Goal: Find specific page/section: Find specific page/section

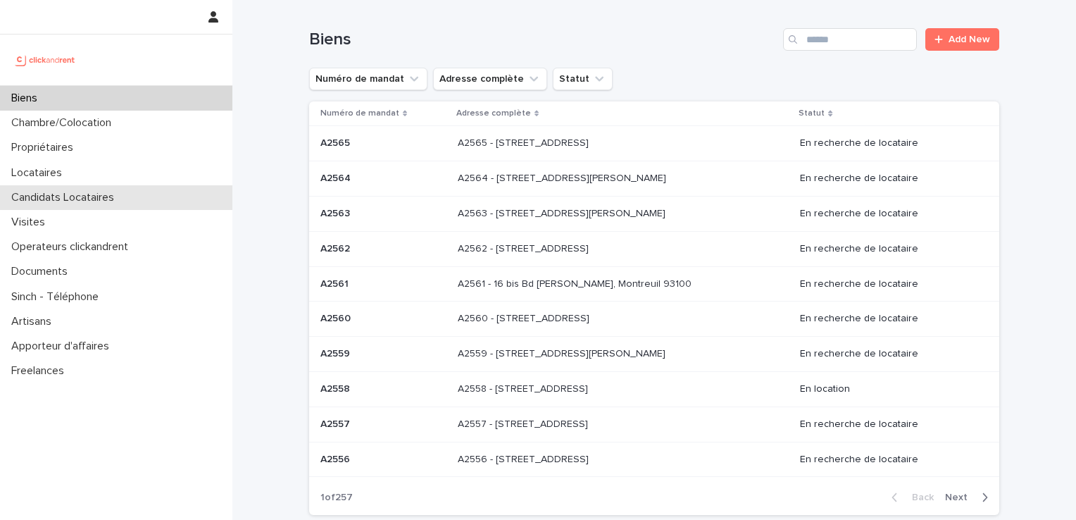
click at [99, 192] on p "Candidats Locataires" at bounding box center [66, 197] width 120 height 13
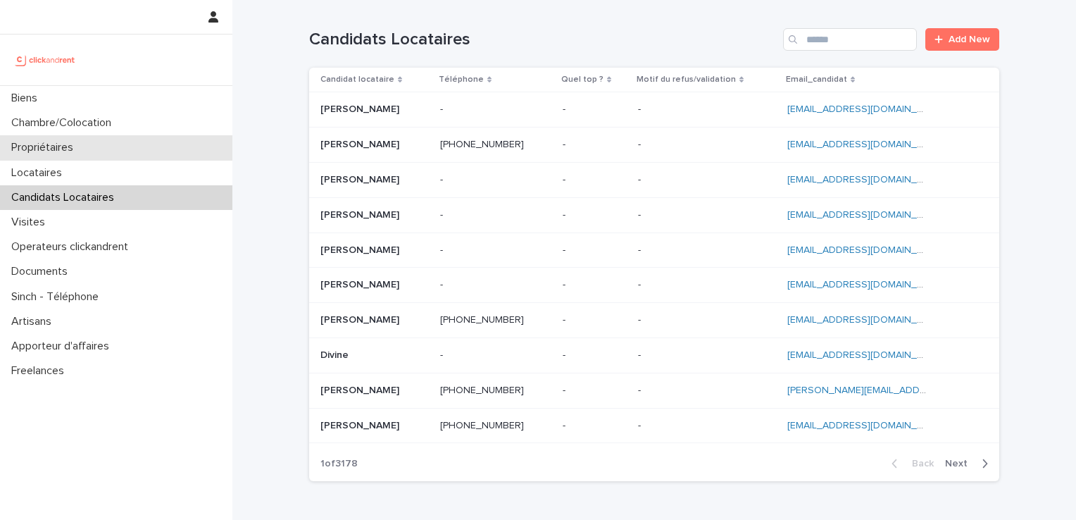
click at [114, 144] on div "Propriétaires" at bounding box center [116, 147] width 232 height 25
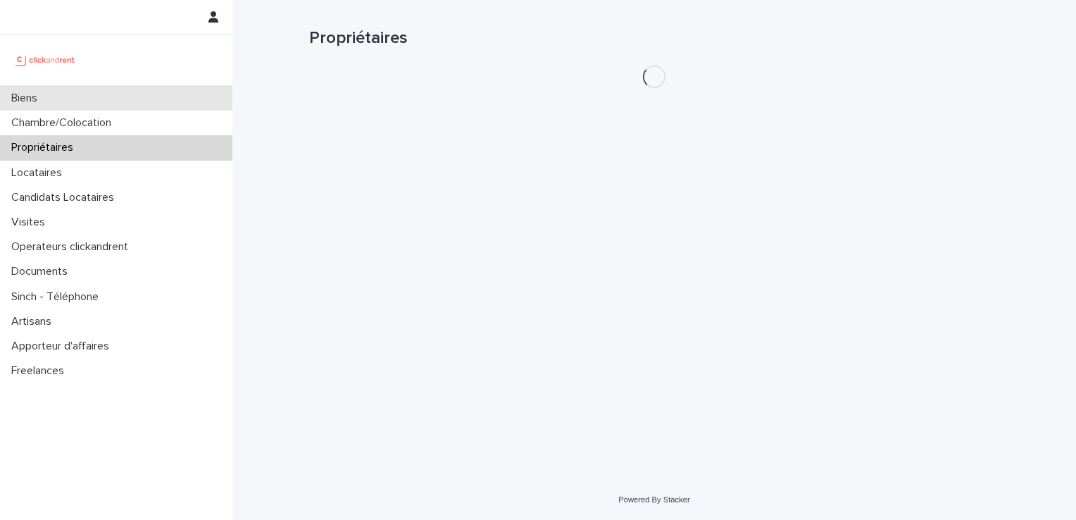
click at [149, 99] on div "Biens" at bounding box center [116, 98] width 232 height 25
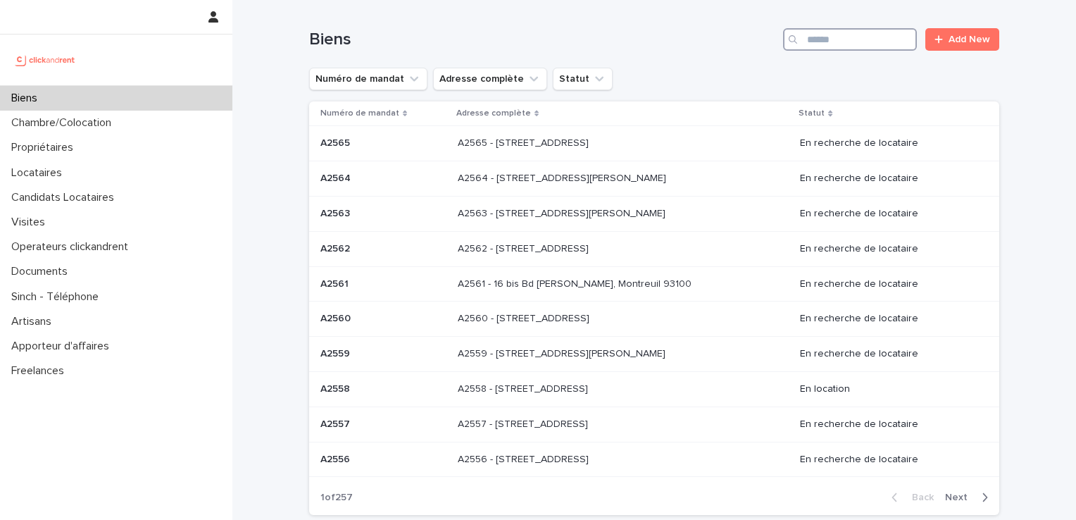
click at [824, 41] on input "Search" at bounding box center [850, 39] width 134 height 23
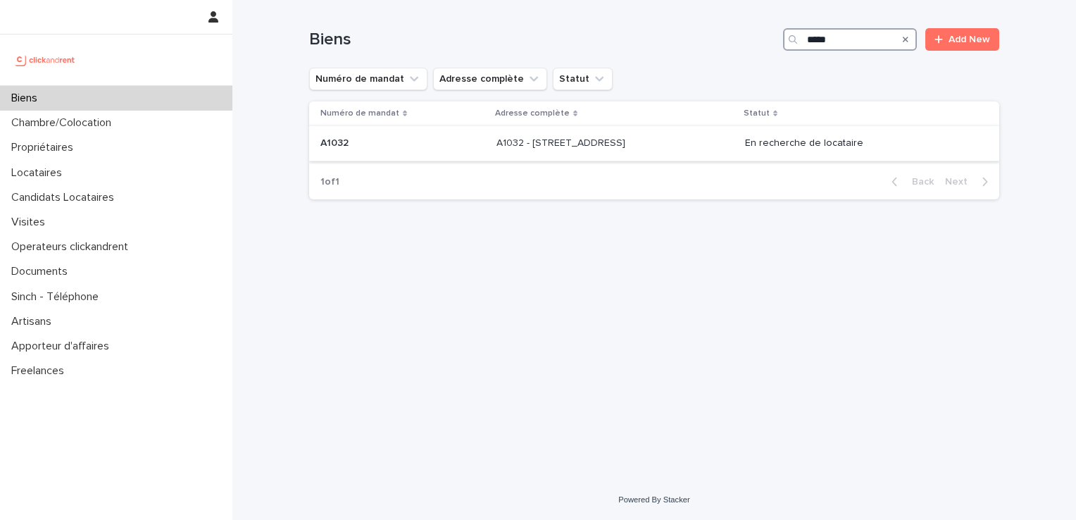
type input "*****"
click at [368, 144] on p at bounding box center [403, 143] width 165 height 12
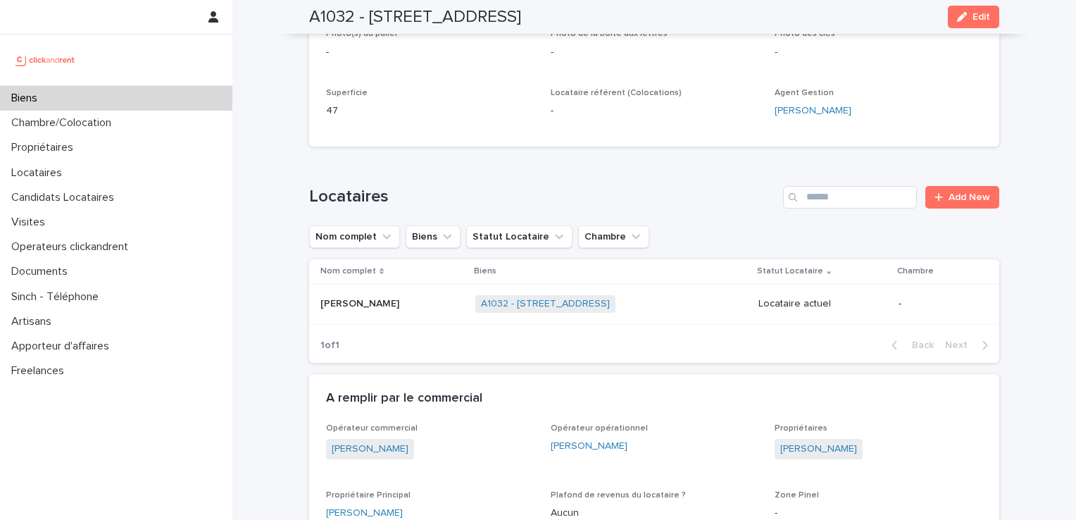
scroll to position [423, 0]
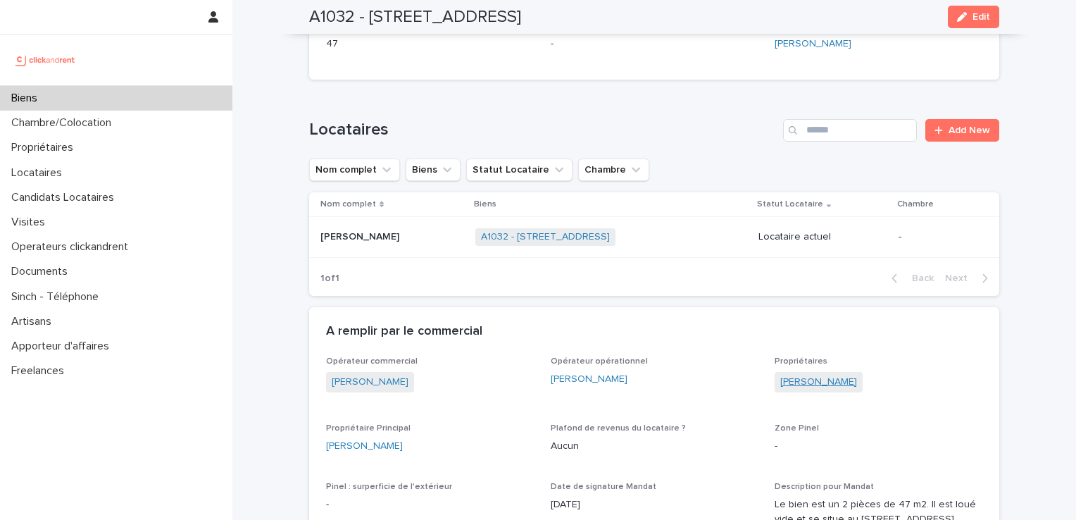
click at [835, 382] on link "[PERSON_NAME]" at bounding box center [819, 382] width 77 height 15
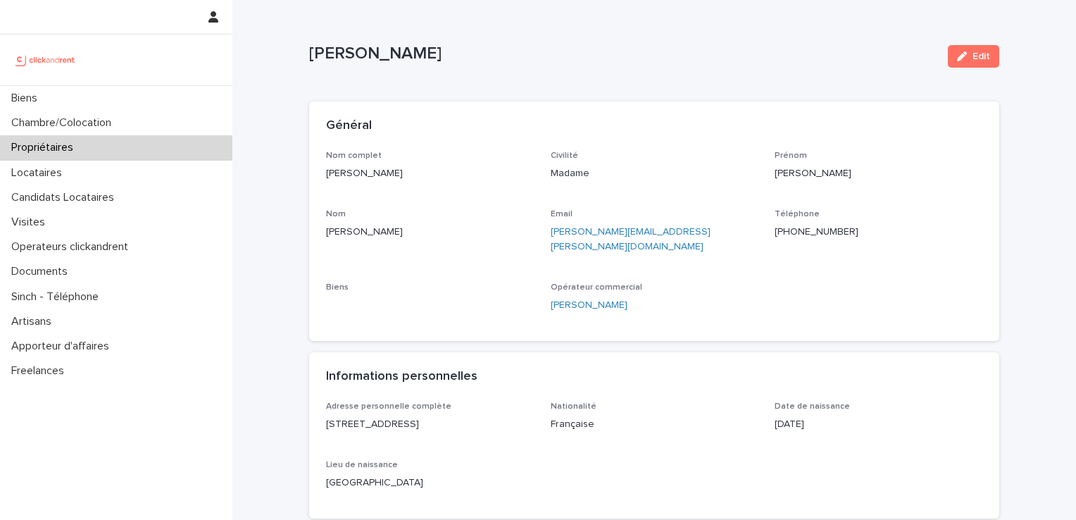
drag, startPoint x: 310, startPoint y: 55, endPoint x: 454, endPoint y: 58, distance: 143.8
click at [454, 58] on p "[PERSON_NAME]" at bounding box center [623, 54] width 628 height 20
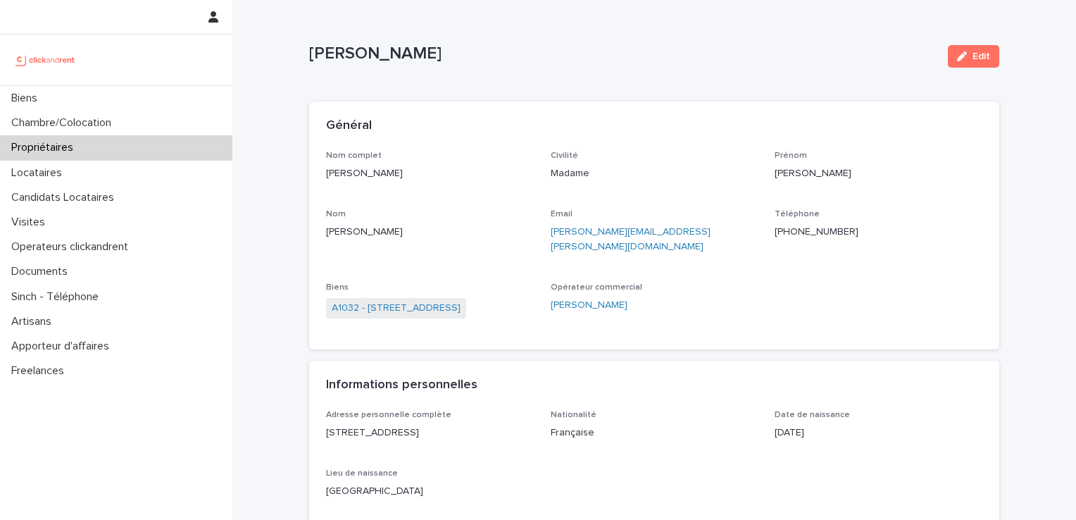
click at [456, 58] on p "[PERSON_NAME]" at bounding box center [623, 54] width 628 height 20
drag, startPoint x: 418, startPoint y: 56, endPoint x: 283, endPoint y: 56, distance: 136.0
copy p "[PERSON_NAME]"
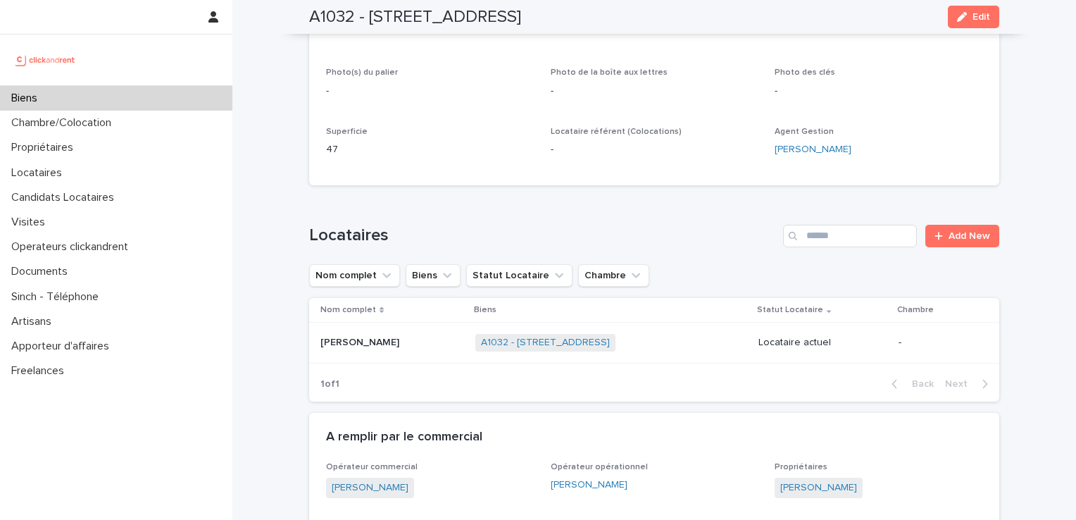
scroll to position [375, 0]
